Goal: Navigation & Orientation: Find specific page/section

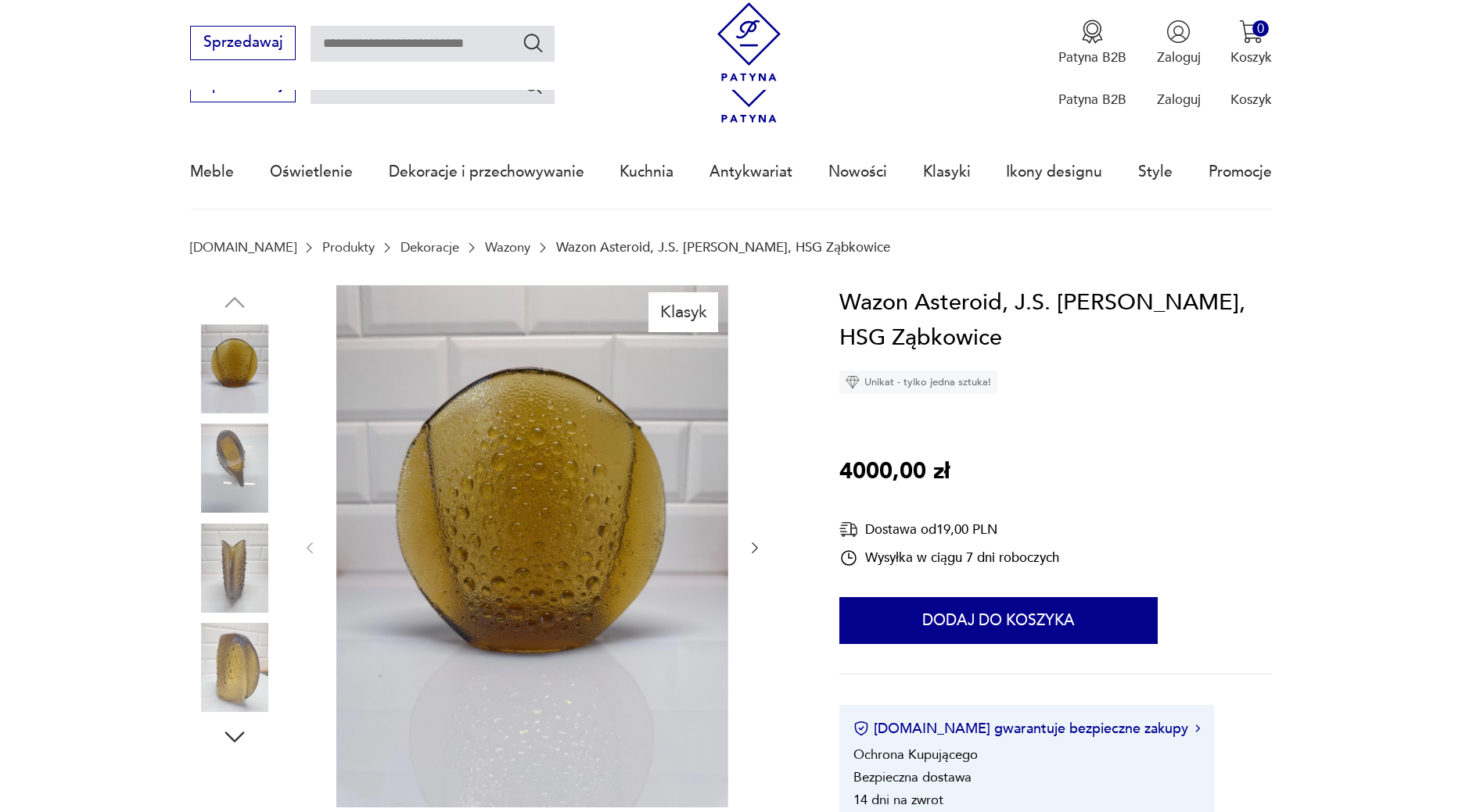
click at [253, 623] on img at bounding box center [234, 668] width 89 height 89
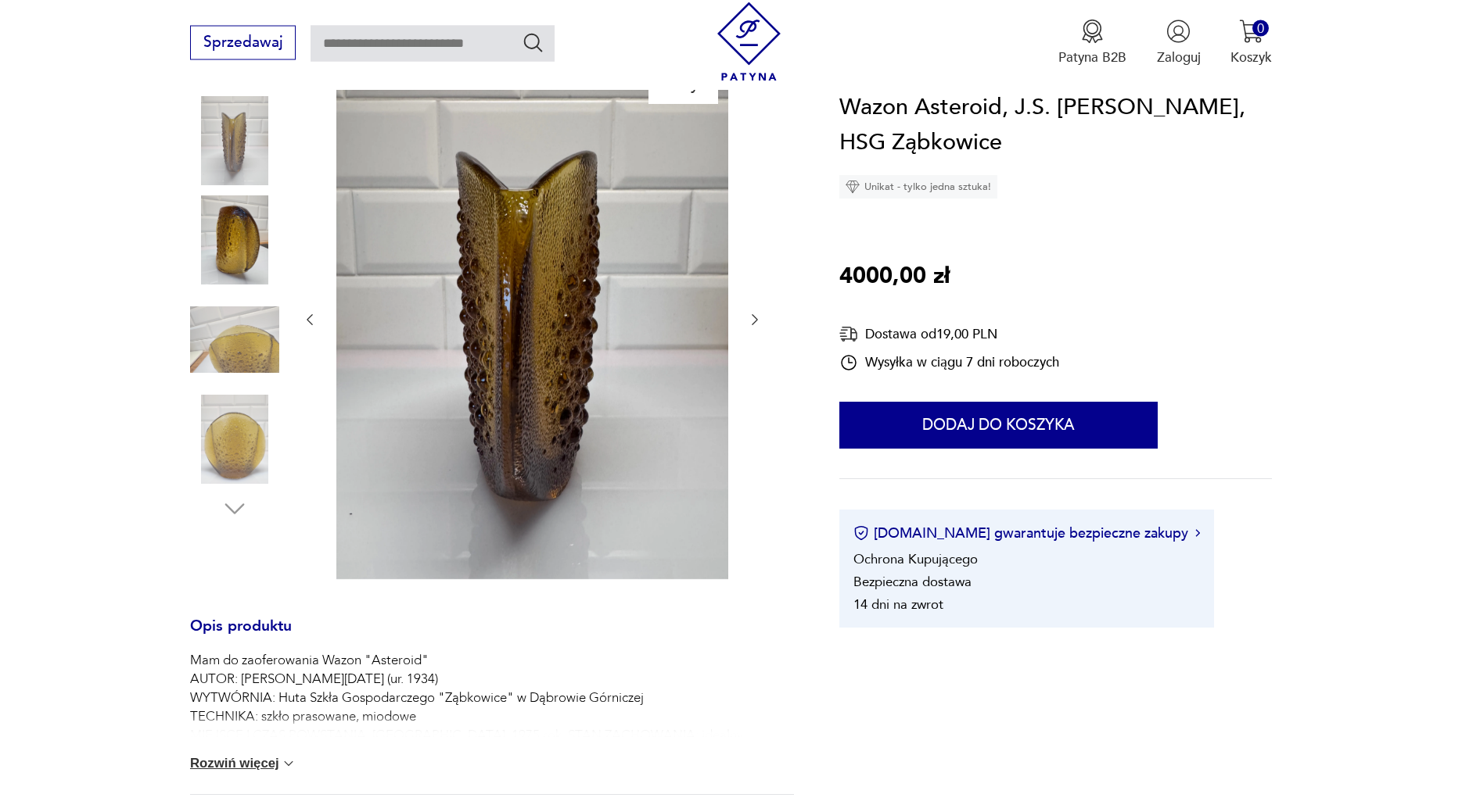
scroll to position [160, 0]
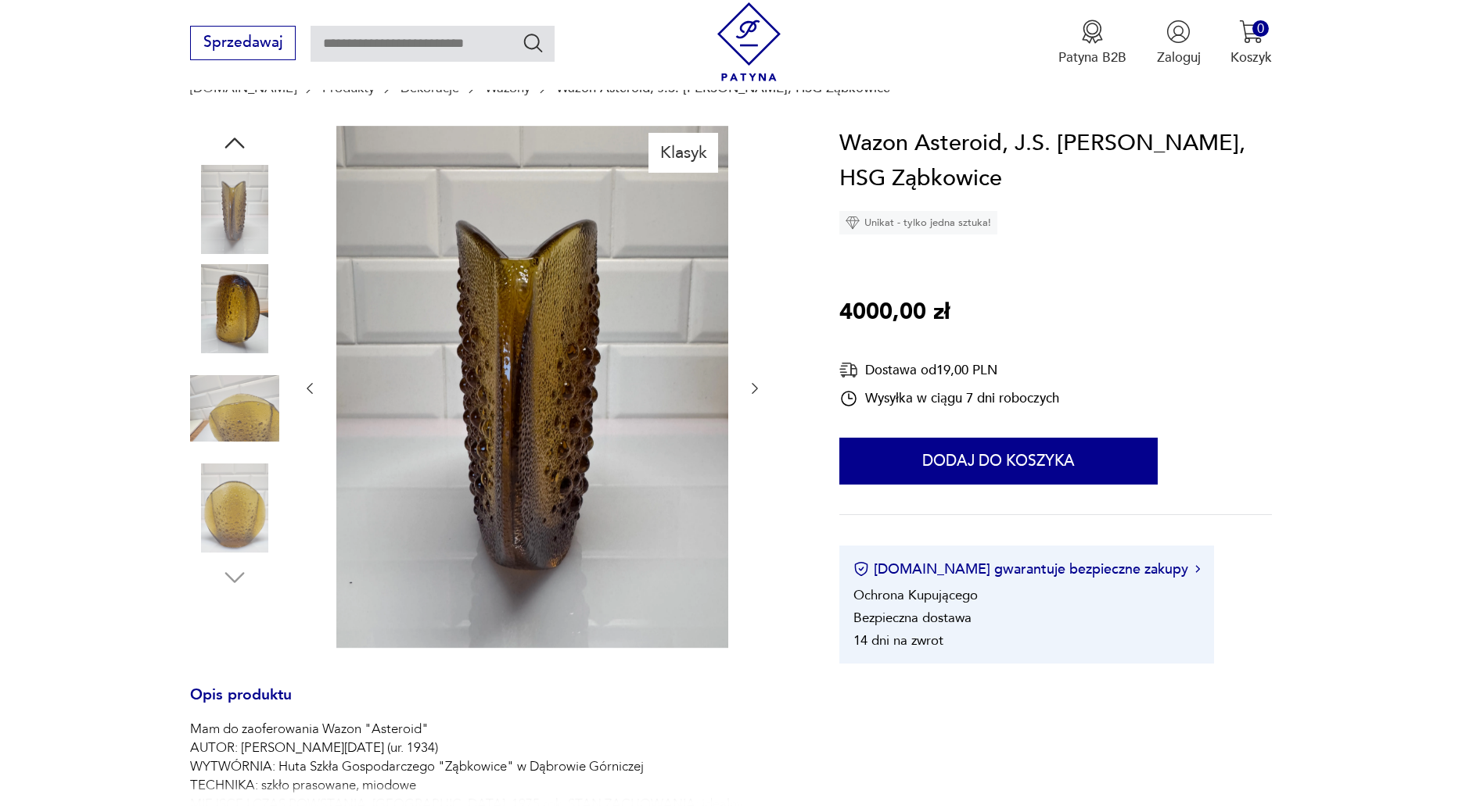
click at [757, 390] on icon "button" at bounding box center [756, 388] width 6 height 11
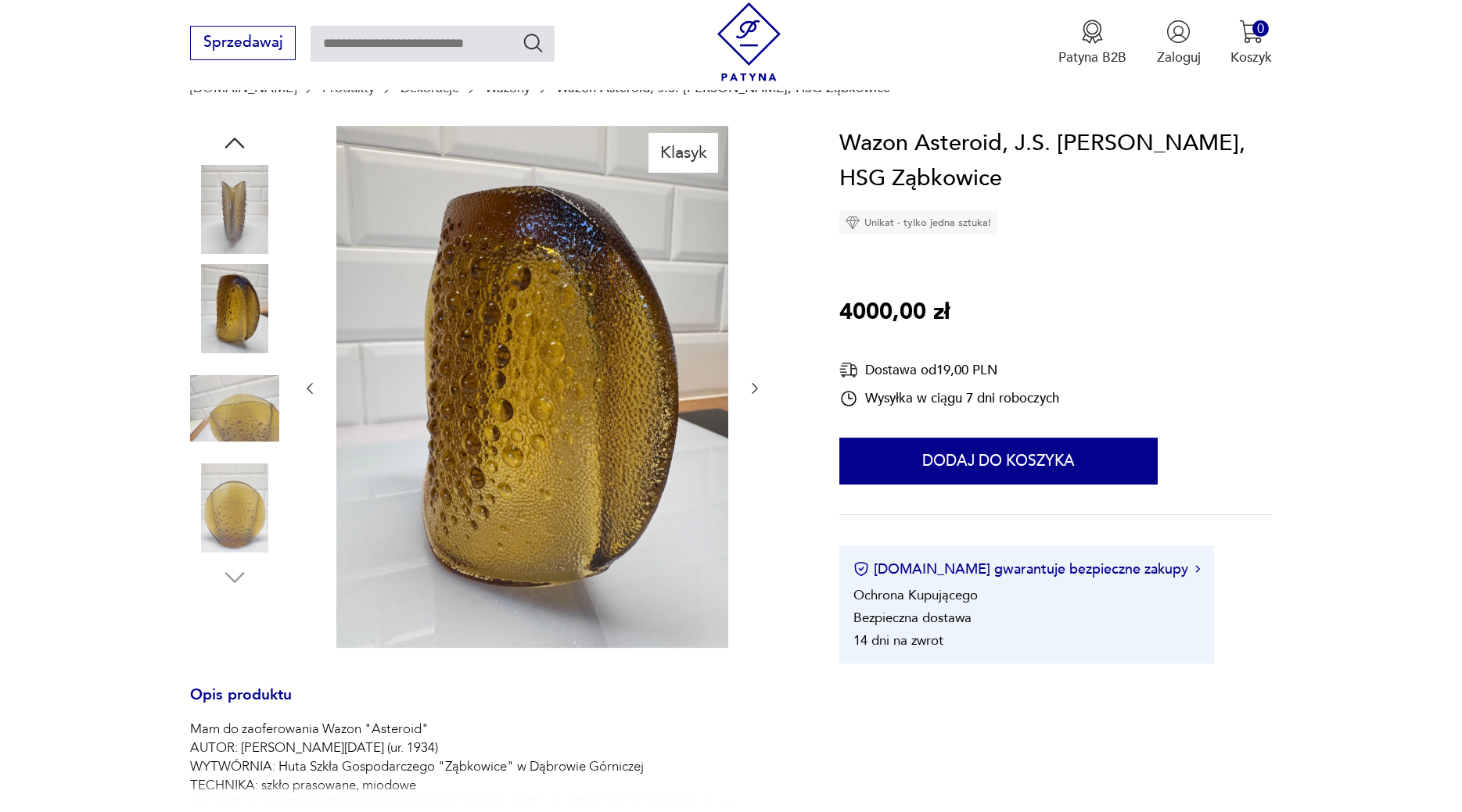
click at [757, 390] on icon "button" at bounding box center [756, 388] width 6 height 11
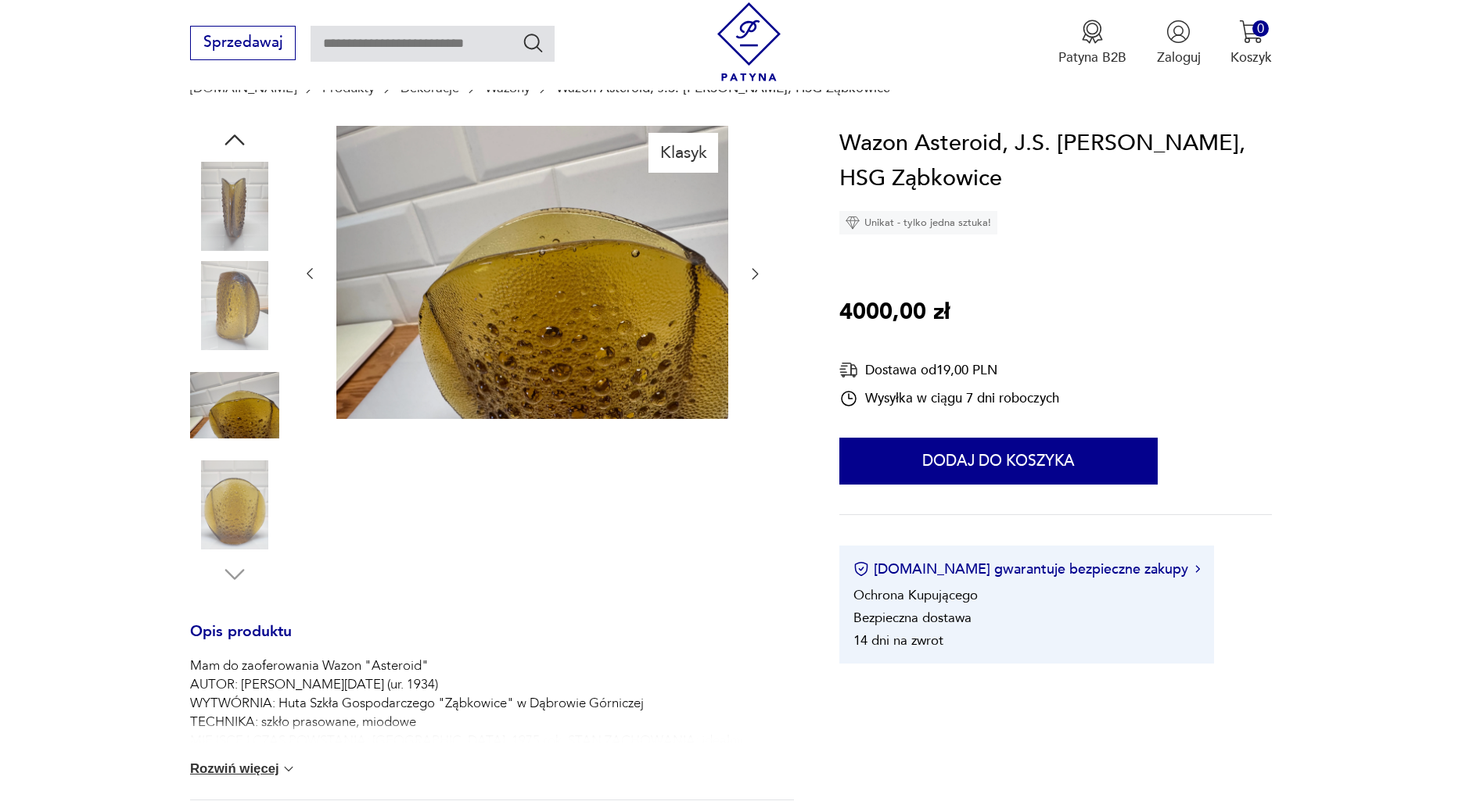
click at [757, 390] on div at bounding box center [532, 274] width 462 height 297
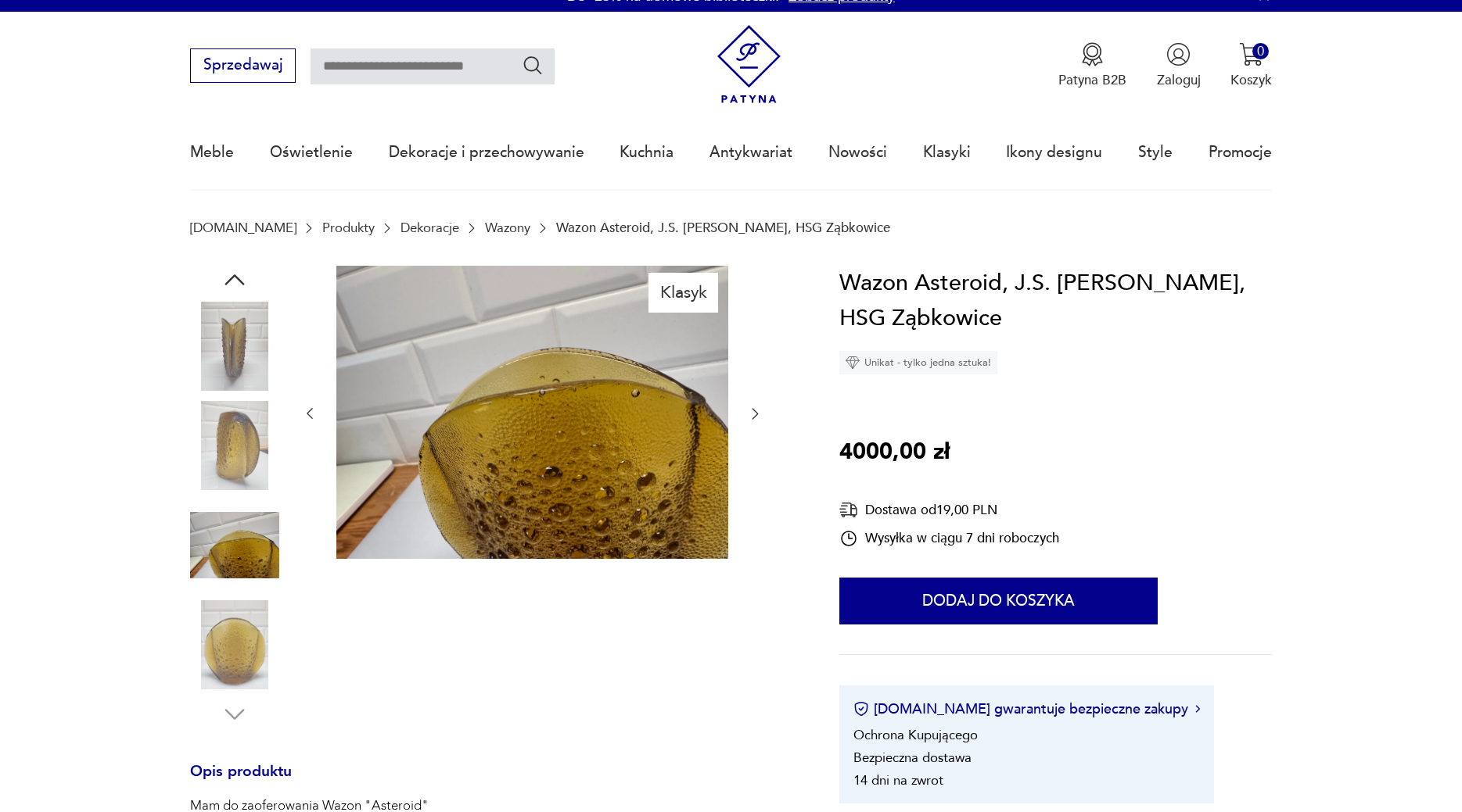
scroll to position [0, 0]
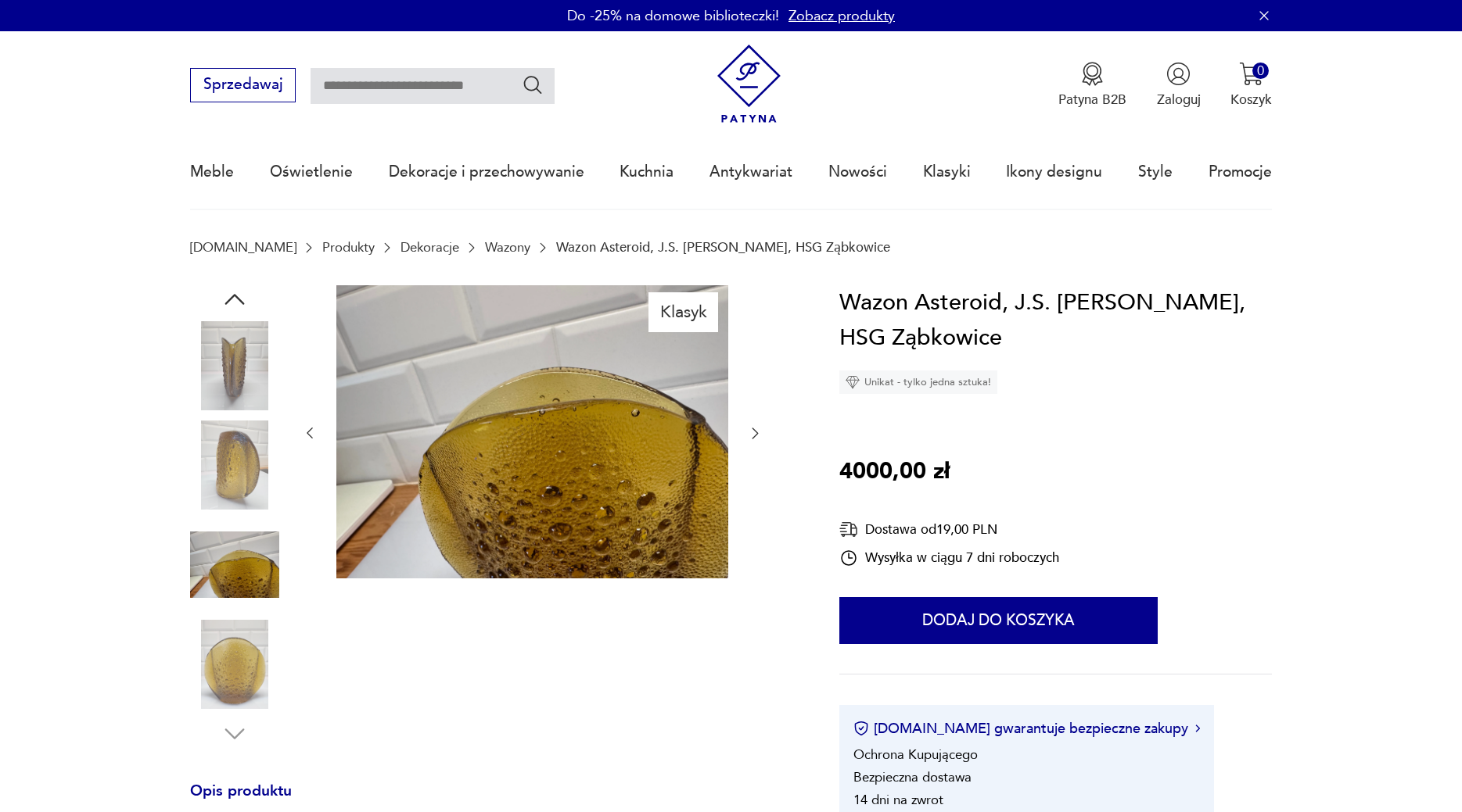
click at [556, 245] on p "Wazon Asteroid, J.S. [PERSON_NAME], HSG Ząbkowice" at bounding box center [723, 247] width 334 height 15
click at [485, 250] on link "Wazony" at bounding box center [508, 247] width 46 height 15
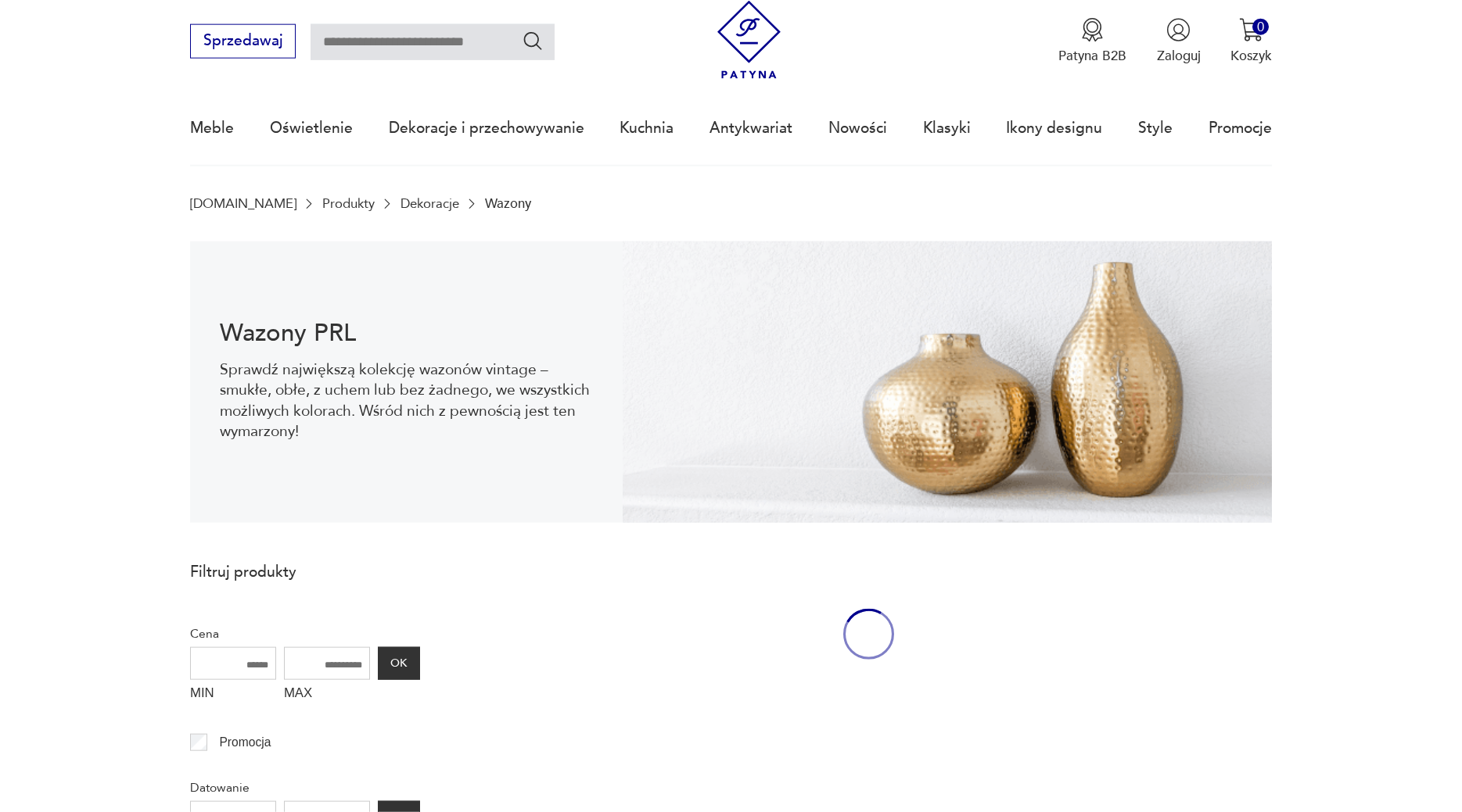
scroll to position [51, 0]
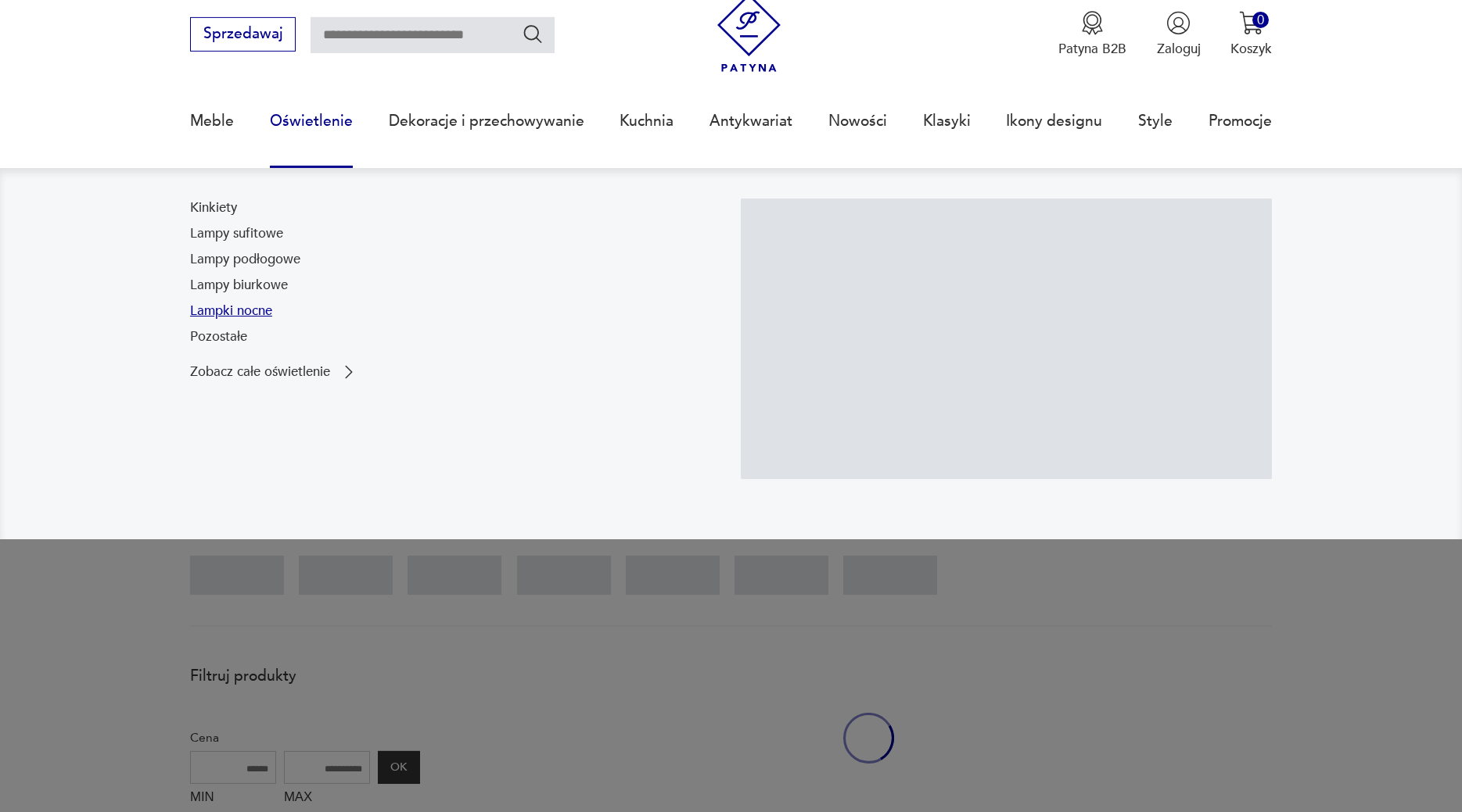
click at [233, 308] on link "Lampki nocne" at bounding box center [230, 311] width 82 height 19
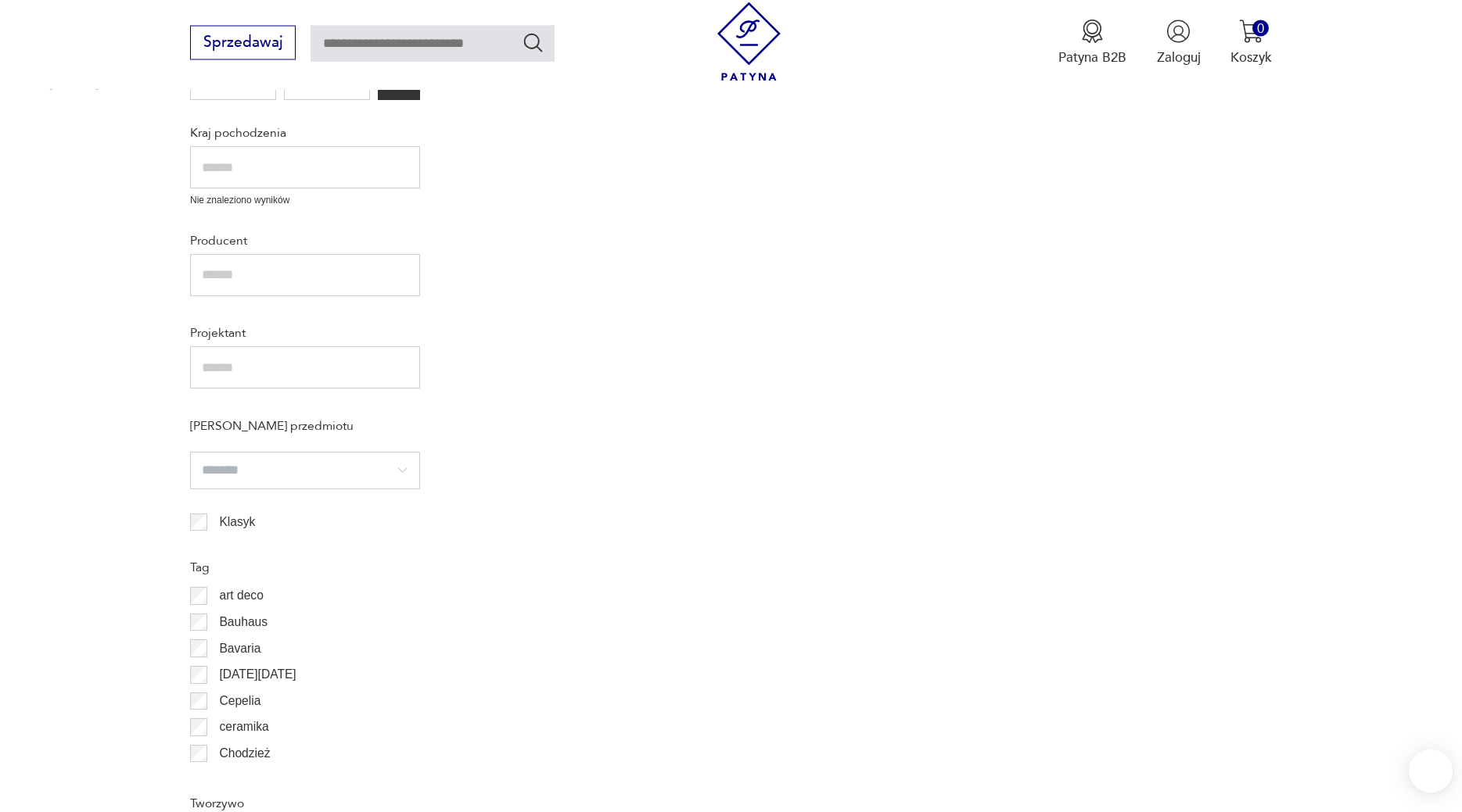
scroll to position [676, 0]
